Goal: Task Accomplishment & Management: Use online tool/utility

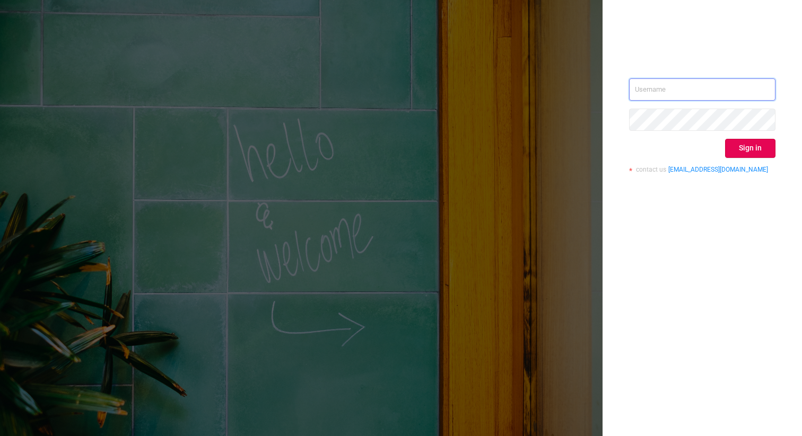
click at [678, 85] on input "text" at bounding box center [702, 89] width 146 height 22
type input "[PERSON_NAME][EMAIL_ADDRESS][DOMAIN_NAME]"
click at [741, 152] on button "Sign in" at bounding box center [750, 148] width 50 height 19
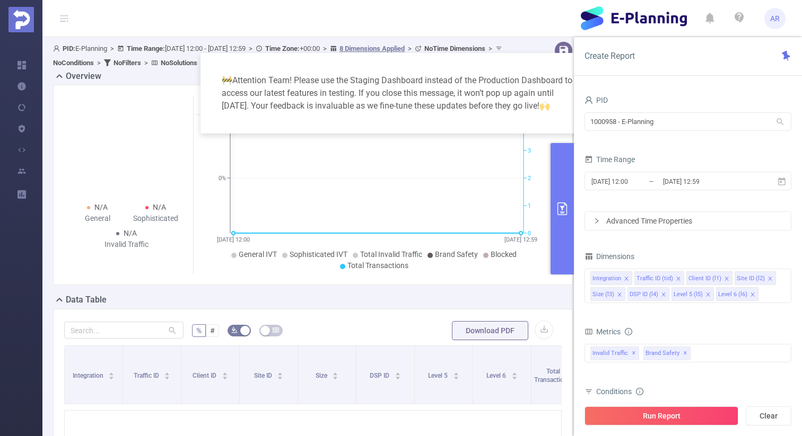
click at [558, 57] on div "🚧 Attention Team! Please use the Staging Dashboard instead of the Production Da…" at bounding box center [400, 93] width 401 height 81
click at [640, 121] on input "1000958 - E-Planning" at bounding box center [687, 121] width 207 height 19
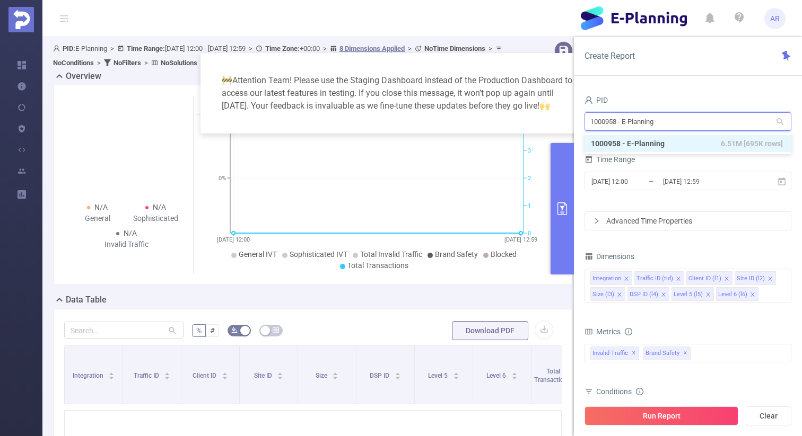
click at [640, 121] on input "1000958 - E-Planning" at bounding box center [687, 121] width 207 height 19
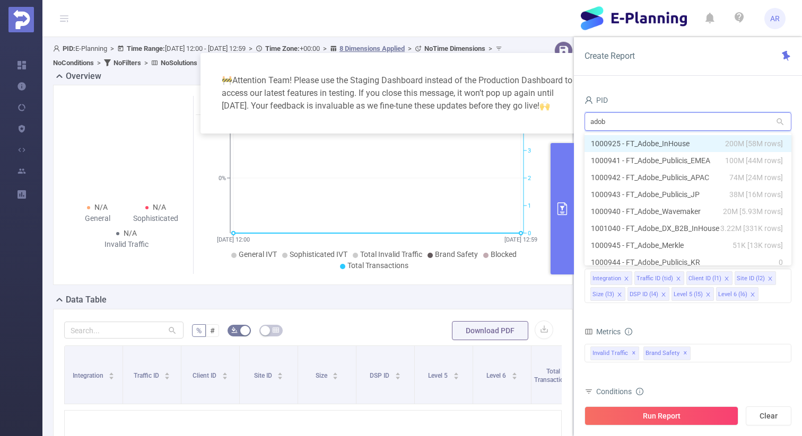
type input "adobe"
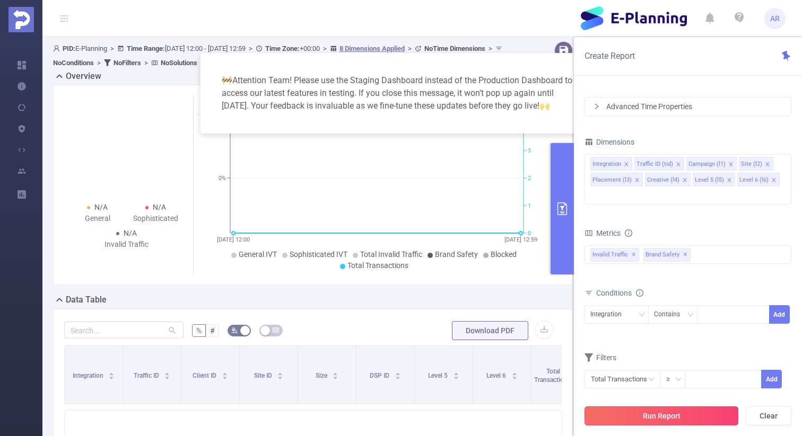
click at [669, 424] on button "Run Report" at bounding box center [661, 416] width 154 height 19
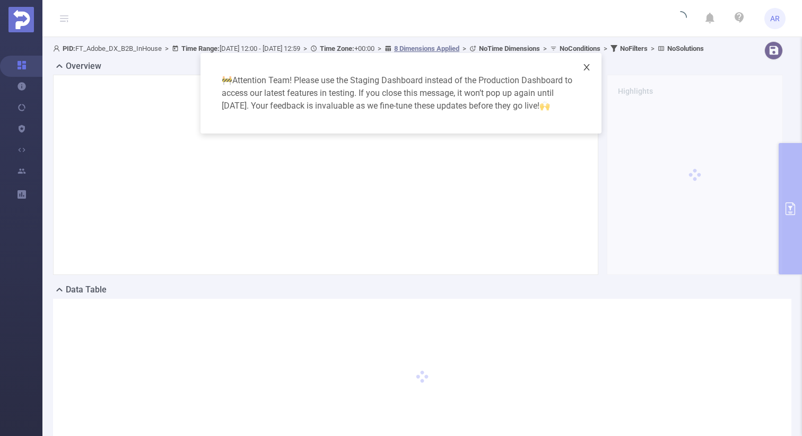
click at [581, 70] on span "Close" at bounding box center [587, 68] width 30 height 30
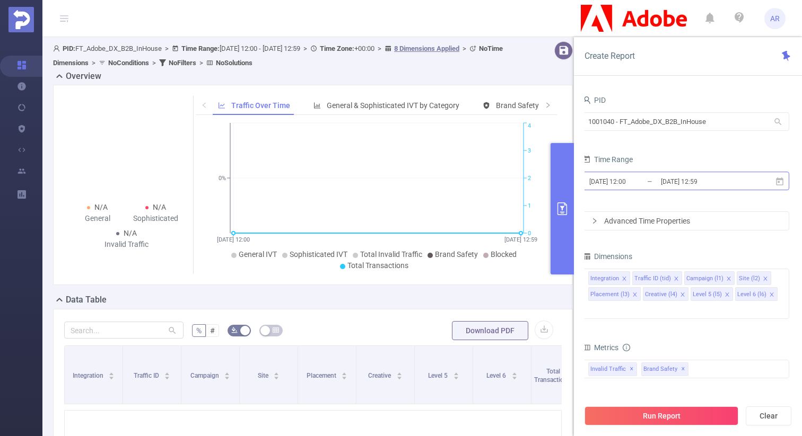
click at [644, 184] on input "[DATE] 12:00" at bounding box center [631, 181] width 86 height 14
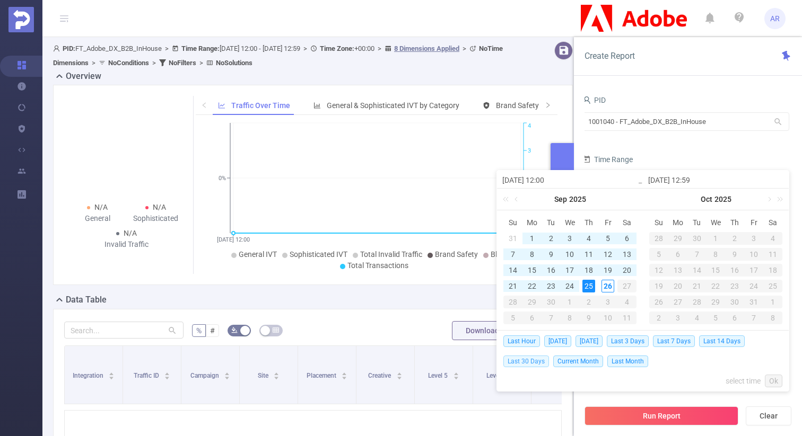
click at [531, 363] on span "Last 30 Days" at bounding box center [526, 362] width 46 height 12
type input "[DATE] 00:00"
type input "[DATE] 23:59"
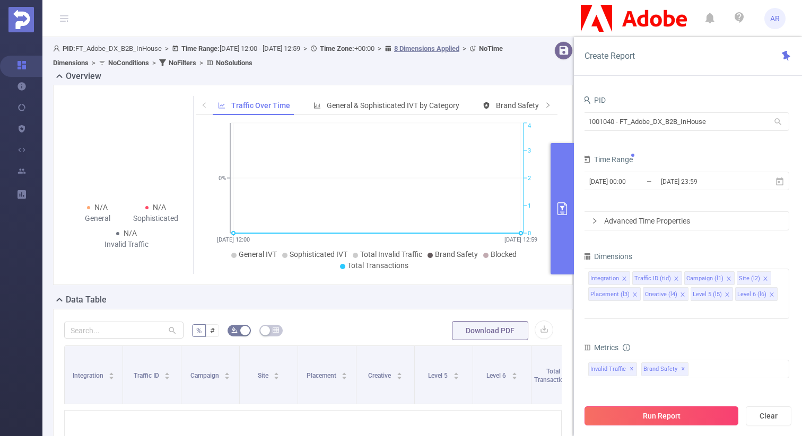
click at [596, 417] on button "Run Report" at bounding box center [661, 416] width 154 height 19
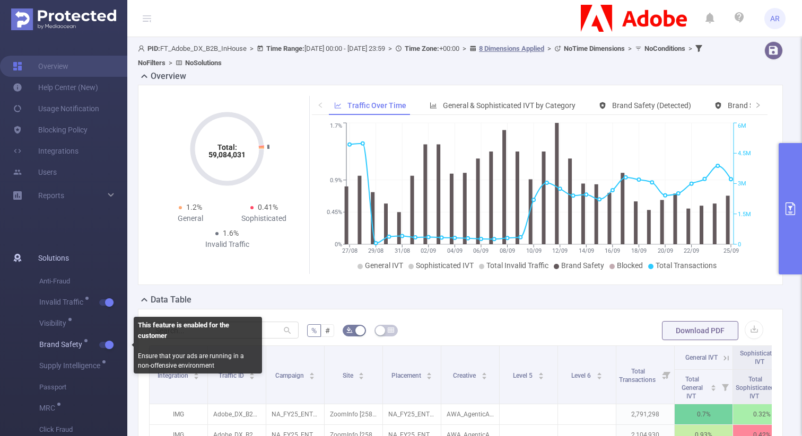
click at [110, 345] on button "button" at bounding box center [106, 345] width 15 height 6
